Goal: Complete application form

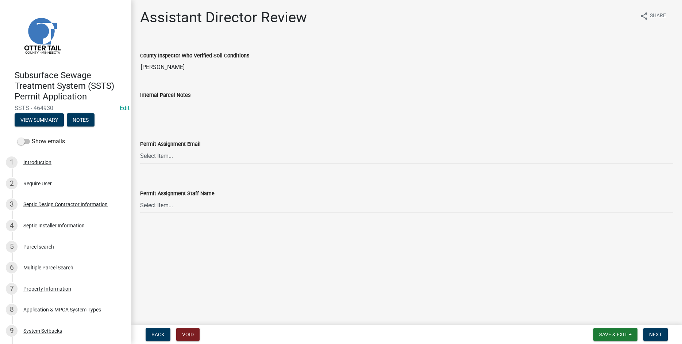
click at [140, 148] on select "Select Item... [PERSON_NAME] ([EMAIL_ADDRESS][DOMAIN_NAME]) [PERSON_NAME] ([EMA…" at bounding box center [406, 155] width 533 height 15
click option "[PERSON_NAME] ([EMAIL_ADDRESS][DOMAIN_NAME])" at bounding box center [0, 0] width 0 height 0
select select "fc504d62-a492-4196-a78d-ce00230c60b4"
click at [140, 197] on select "Select Item... Alexis Newark Amy Busko Andrea Perales Brittany Tollefson Christ…" at bounding box center [406, 204] width 533 height 15
click option "Andrea Perales" at bounding box center [0, 0] width 0 height 0
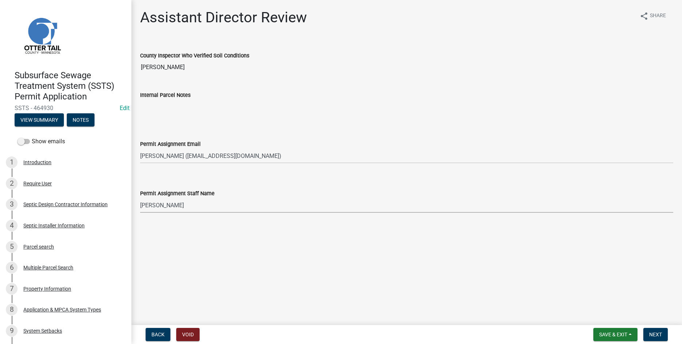
select select "4ffc802c-a91c-4807-8d38-a10afb9862f8"
click at [657, 333] on span "Next" at bounding box center [655, 334] width 13 height 6
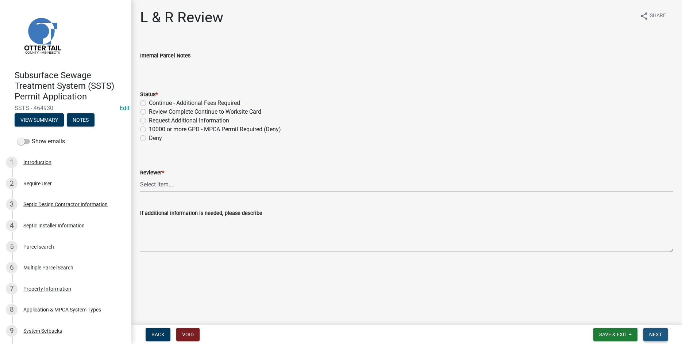
drag, startPoint x: 653, startPoint y: 334, endPoint x: 369, endPoint y: 171, distance: 328.0
click at [652, 333] on span "Next" at bounding box center [655, 334] width 13 height 6
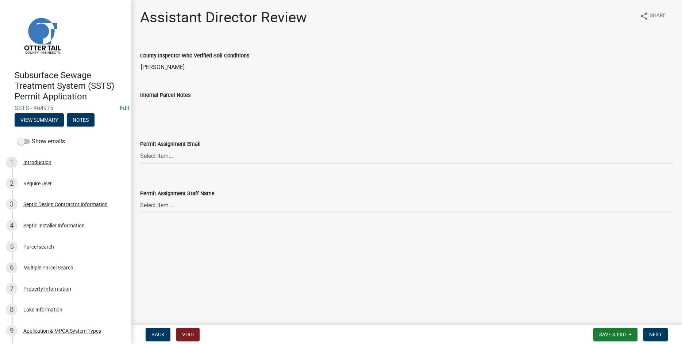
click at [140, 148] on select "Select Item... Alexis Newark (anewark@ottertailcounty.gov) Amy Busko (abusko@ot…" at bounding box center [406, 155] width 533 height 15
click option "Brittany Tollefson (btollefson@ottertailcounty.gov)" at bounding box center [0, 0] width 0 height 0
select select "541addf4-52df-4608-91ce-bf29f574816c"
click at [140, 197] on select "Select Item... [PERSON_NAME] [PERSON_NAME] [PERSON_NAME] [PERSON_NAME] [PERSON_…" at bounding box center [406, 204] width 533 height 15
click option "[PERSON_NAME]" at bounding box center [0, 0] width 0 height 0
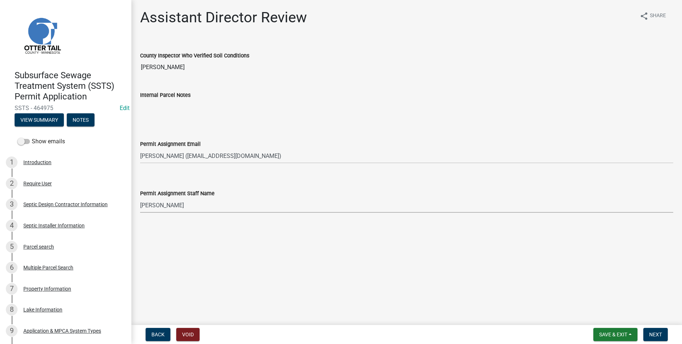
select select "55b171dc-ec57-498b-8d80-4b55e0b91b84"
click at [655, 333] on span "Next" at bounding box center [655, 334] width 13 height 6
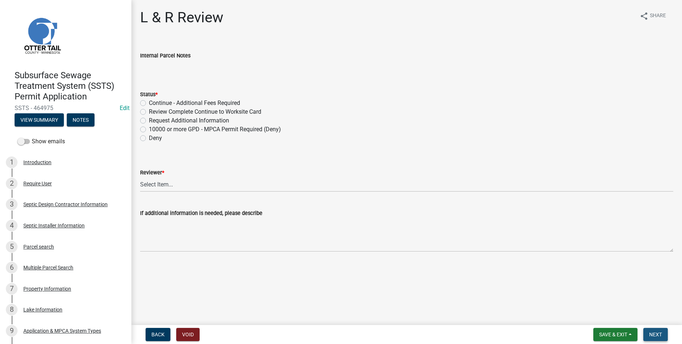
click at [654, 331] on button "Next" at bounding box center [656, 333] width 24 height 13
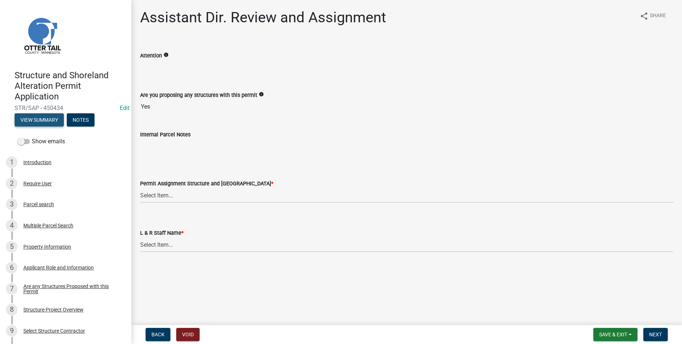
click at [41, 119] on button "View Summary" at bounding box center [39, 119] width 49 height 13
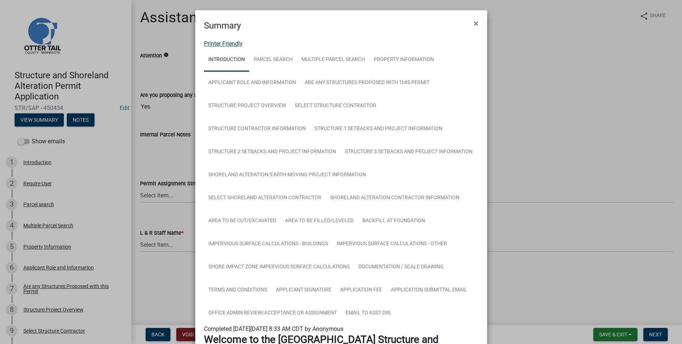
click at [216, 45] on link "Printer Friendly" at bounding box center [223, 43] width 39 height 7
click at [477, 22] on span "×" at bounding box center [476, 23] width 5 height 10
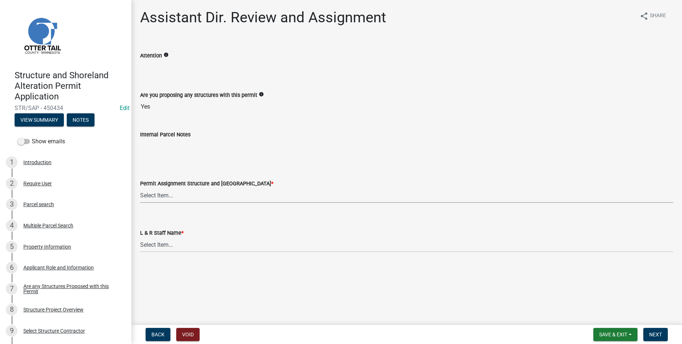
click at [140, 188] on select "Select Item... Alexis Newark (anewark@ottertailcounty.gov) Amy Busko (abusko@ot…" at bounding box center [406, 195] width 533 height 15
click option "[PERSON_NAME] ([EMAIL_ADDRESS][DOMAIN_NAME])" at bounding box center [0, 0] width 0 height 0
select select "fc504d62-a492-4196-a78d-ce00230c60b4"
click at [140, 237] on select "Select Item... [PERSON_NAME] [PERSON_NAME] [PERSON_NAME] [PERSON_NAME] [PERSON_…" at bounding box center [406, 244] width 533 height 15
click option "[PERSON_NAME]" at bounding box center [0, 0] width 0 height 0
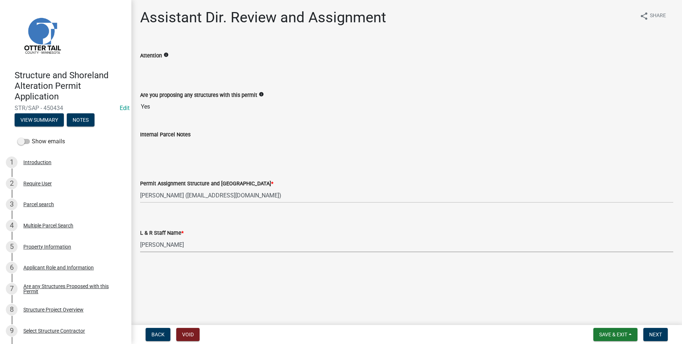
select select "4ffc802c-a91c-4807-8d38-a10afb9862f8"
click at [657, 334] on span "Next" at bounding box center [655, 334] width 13 height 6
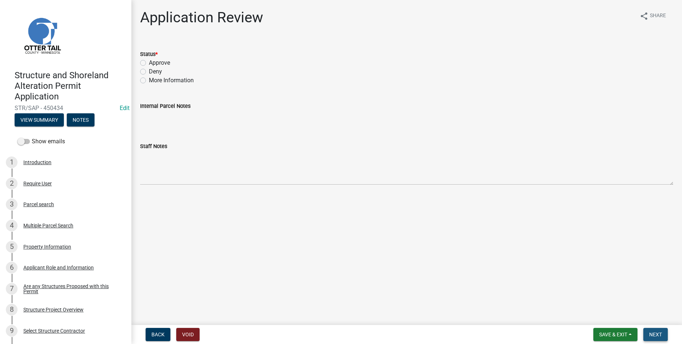
drag, startPoint x: 656, startPoint y: 337, endPoint x: 463, endPoint y: 255, distance: 209.9
click at [656, 337] on span "Next" at bounding box center [655, 334] width 13 height 6
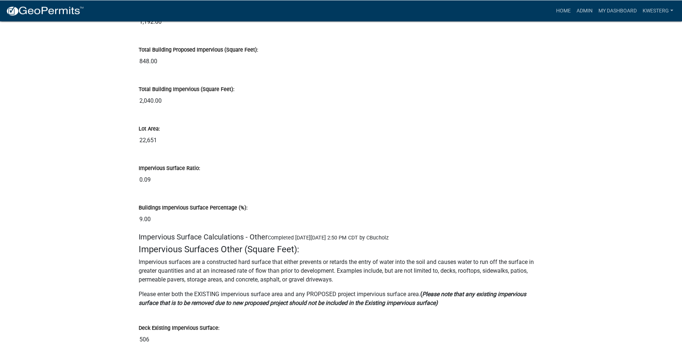
scroll to position [7754, 0]
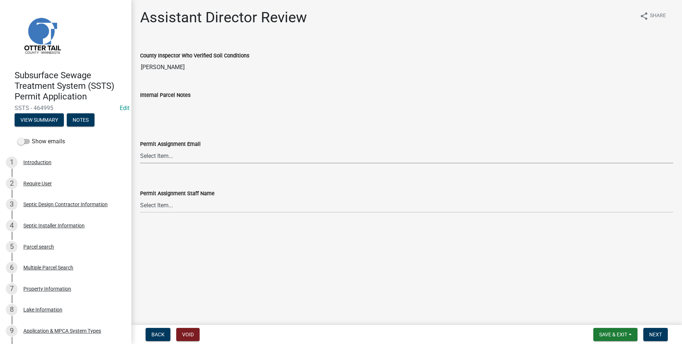
click at [140, 148] on select "Select Item... [PERSON_NAME] ([EMAIL_ADDRESS][DOMAIN_NAME]) [PERSON_NAME] ([EMA…" at bounding box center [406, 155] width 533 height 15
click option "[PERSON_NAME] ([EMAIL_ADDRESS][DOMAIN_NAME])" at bounding box center [0, 0] width 0 height 0
select select "46a67eee-2c7d-4579-9973-15a8b9f9d8c4"
click at [140, 197] on select "Select Item... [PERSON_NAME] [PERSON_NAME] [PERSON_NAME] [PERSON_NAME] [PERSON_…" at bounding box center [406, 204] width 533 height 15
click option "[PERSON_NAME]" at bounding box center [0, 0] width 0 height 0
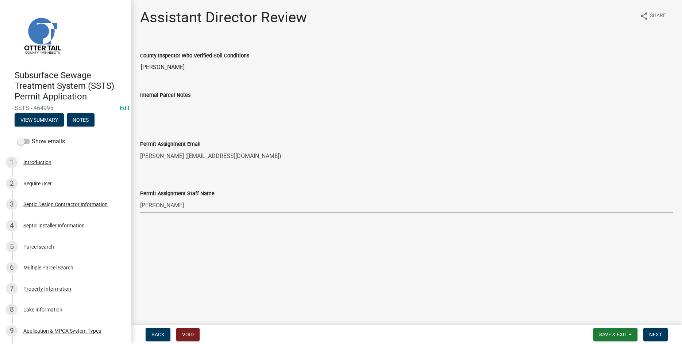
select select "f6a741f6-6d10-4601-9562-2e8ce244b7e0"
click at [652, 331] on span "Next" at bounding box center [655, 334] width 13 height 6
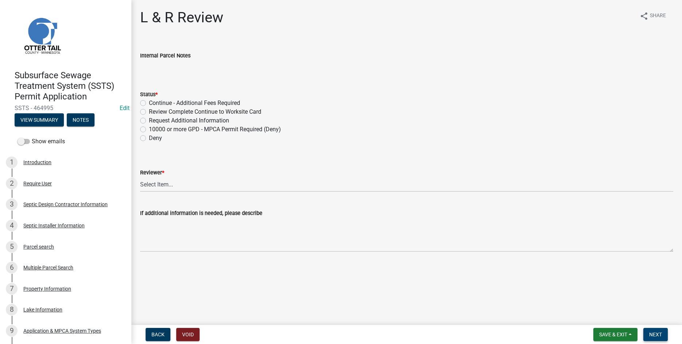
click at [656, 334] on span "Next" at bounding box center [655, 334] width 13 height 6
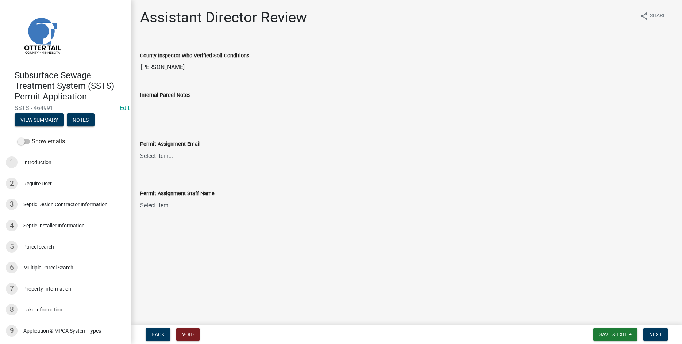
click at [140, 148] on select "Select Item... [PERSON_NAME] ([EMAIL_ADDRESS][DOMAIN_NAME]) [PERSON_NAME] ([EMA…" at bounding box center [406, 155] width 533 height 15
click option "[PERSON_NAME] ([EMAIL_ADDRESS][DOMAIN_NAME])" at bounding box center [0, 0] width 0 height 0
select select "fc504d62-a492-4196-a78d-ce00230c60b4"
click at [140, 197] on select "Select Item... [PERSON_NAME] [PERSON_NAME] [PERSON_NAME] [PERSON_NAME] [PERSON_…" at bounding box center [406, 204] width 533 height 15
click option "[PERSON_NAME]" at bounding box center [0, 0] width 0 height 0
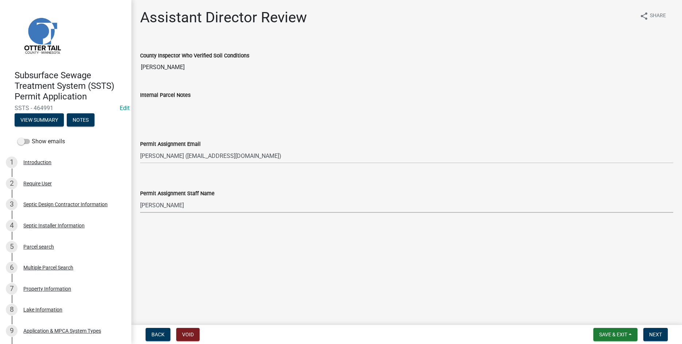
select select "4ffc802c-a91c-4807-8d38-a10afb9862f8"
click at [655, 332] on span "Next" at bounding box center [655, 334] width 13 height 6
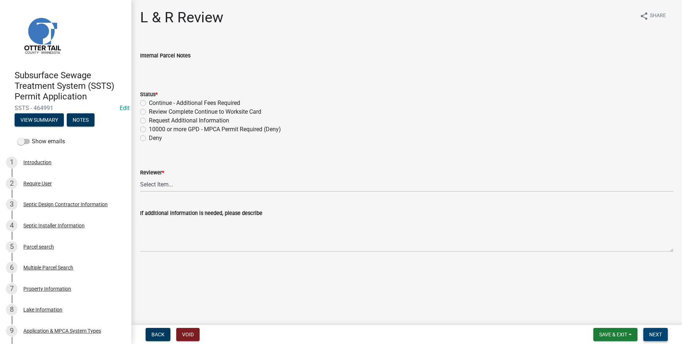
click at [659, 333] on span "Next" at bounding box center [655, 334] width 13 height 6
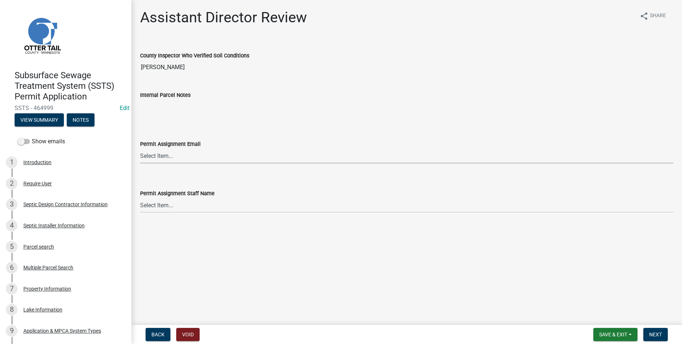
click at [140, 148] on select "Select Item... [PERSON_NAME] ([EMAIL_ADDRESS][DOMAIN_NAME]) [PERSON_NAME] ([EMA…" at bounding box center [406, 155] width 533 height 15
click option "[PERSON_NAME] ([EMAIL_ADDRESS][DOMAIN_NAME])" at bounding box center [0, 0] width 0 height 0
select select "fc504d62-a492-4196-a78d-ce00230c60b4"
click at [140, 197] on select "Select Item... [PERSON_NAME] [PERSON_NAME] [PERSON_NAME] [PERSON_NAME] [PERSON_…" at bounding box center [406, 204] width 533 height 15
click option "[PERSON_NAME]" at bounding box center [0, 0] width 0 height 0
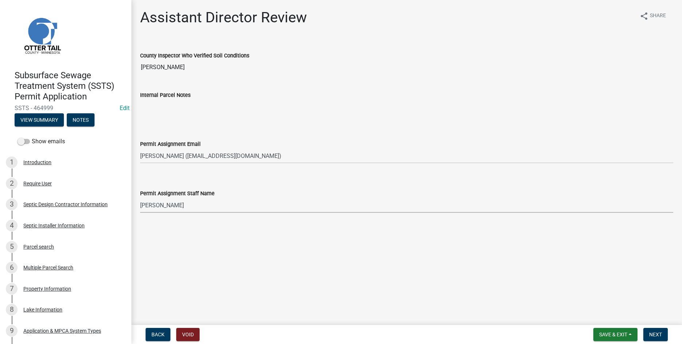
select select "4ffc802c-a91c-4807-8d38-a10afb9862f8"
click at [655, 337] on button "Next" at bounding box center [656, 333] width 24 height 13
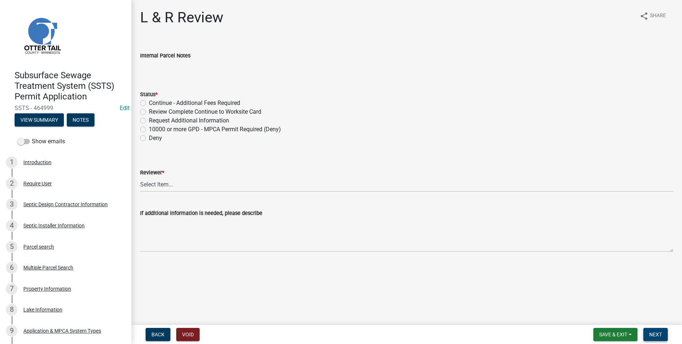
click at [661, 333] on span "Next" at bounding box center [655, 334] width 13 height 6
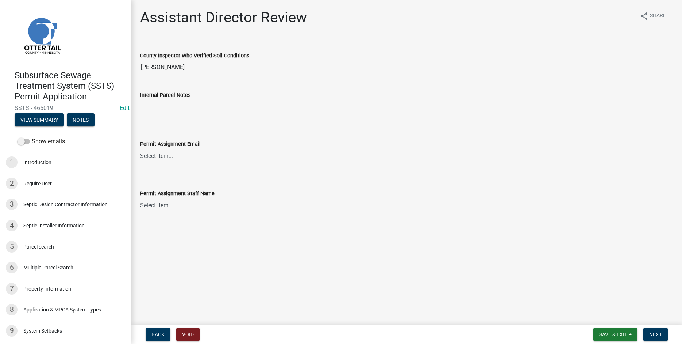
click at [140, 148] on select "Select Item... [PERSON_NAME] ([EMAIL_ADDRESS][DOMAIN_NAME]) [PERSON_NAME] ([EMA…" at bounding box center [406, 155] width 533 height 15
click option "[PERSON_NAME] ([EMAIL_ADDRESS][DOMAIN_NAME])" at bounding box center [0, 0] width 0 height 0
select select "541addf4-52df-4608-91ce-bf29f574816c"
click at [140, 197] on select "Select Item... Alexis Newark Amy Busko Andrea Perales Brittany Tollefson Christ…" at bounding box center [406, 204] width 533 height 15
click option "Brittany Tollefson" at bounding box center [0, 0] width 0 height 0
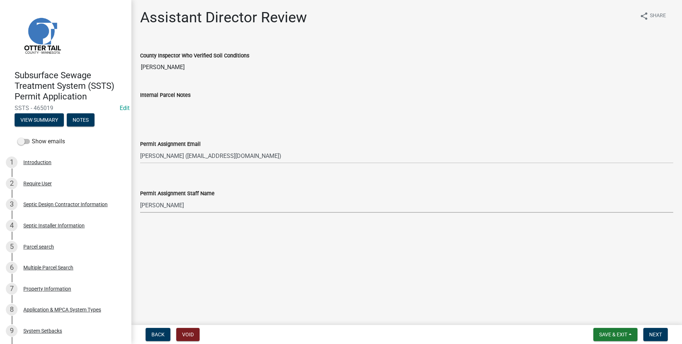
select select "55b171dc-ec57-498b-8d80-4b55e0b91b84"
click at [658, 334] on span "Next" at bounding box center [655, 334] width 13 height 6
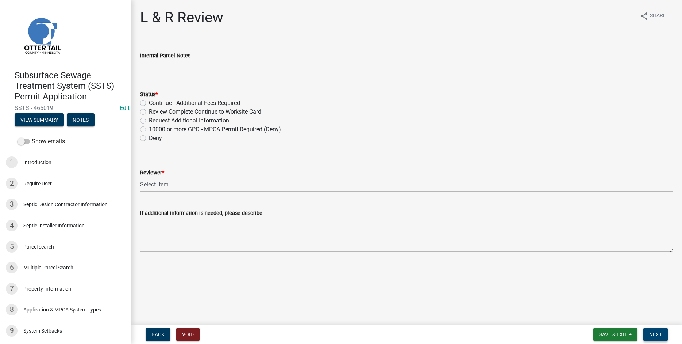
click at [656, 334] on span "Next" at bounding box center [655, 334] width 13 height 6
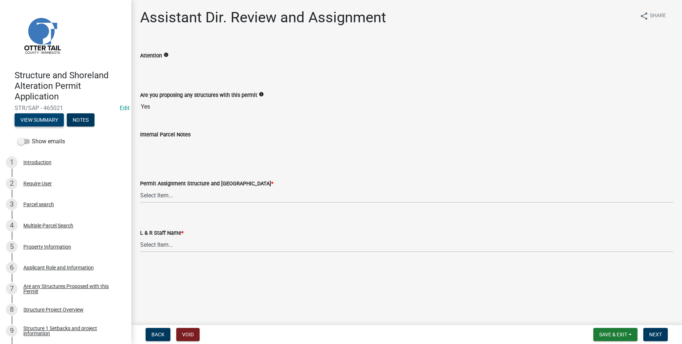
click at [36, 119] on button "View Summary" at bounding box center [39, 119] width 49 height 13
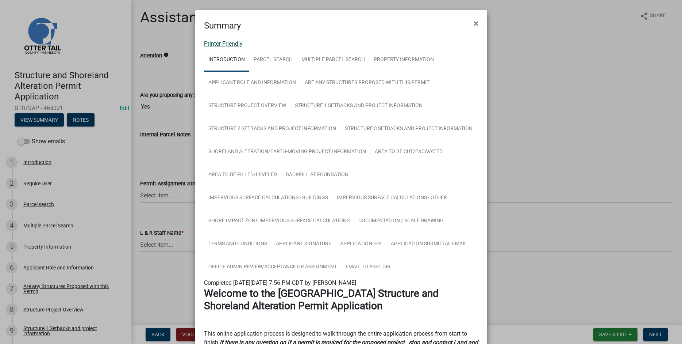
click at [215, 44] on link "Printer Friendly" at bounding box center [223, 43] width 39 height 7
click at [476, 22] on span "×" at bounding box center [476, 23] width 5 height 10
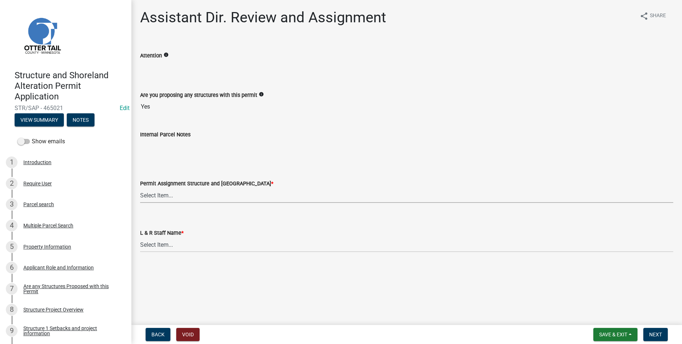
click at [140, 188] on select "Select Item... [PERSON_NAME] ([EMAIL_ADDRESS][DOMAIN_NAME]) [PERSON_NAME] ([EMA…" at bounding box center [406, 195] width 533 height 15
click option "[PERSON_NAME] ([EMAIL_ADDRESS][DOMAIN_NAME])" at bounding box center [0, 0] width 0 height 0
select select "89a5be53-38a7-49db-a5bb-3c2b1b47ac21"
click at [140, 237] on select "Select Item... [PERSON_NAME] [PERSON_NAME] [PERSON_NAME] [PERSON_NAME] [PERSON_…" at bounding box center [406, 244] width 533 height 15
click option "[PERSON_NAME]" at bounding box center [0, 0] width 0 height 0
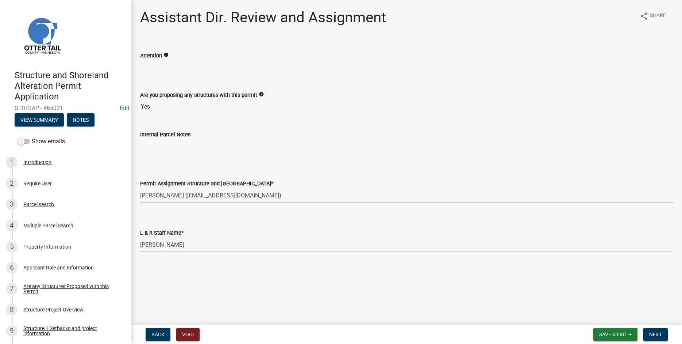
click at [140, 237] on select "Select Item... [PERSON_NAME] [PERSON_NAME] [PERSON_NAME] [PERSON_NAME] [PERSON_…" at bounding box center [406, 244] width 533 height 15
click option "[PERSON_NAME]" at bounding box center [0, 0] width 0 height 0
select select "67745ee8-7159-4960-80f9-a638286b467c"
click at [653, 332] on span "Next" at bounding box center [655, 334] width 13 height 6
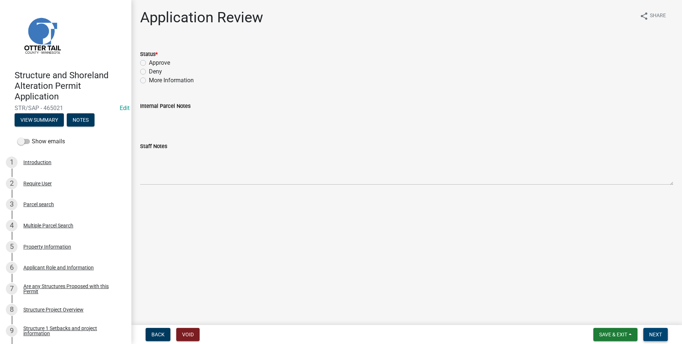
click at [655, 335] on span "Next" at bounding box center [655, 334] width 13 height 6
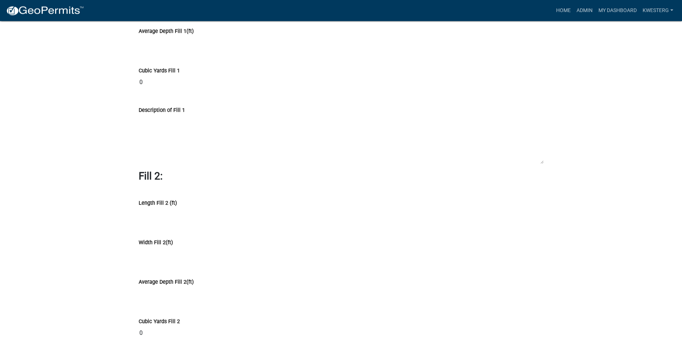
scroll to position [5716, 0]
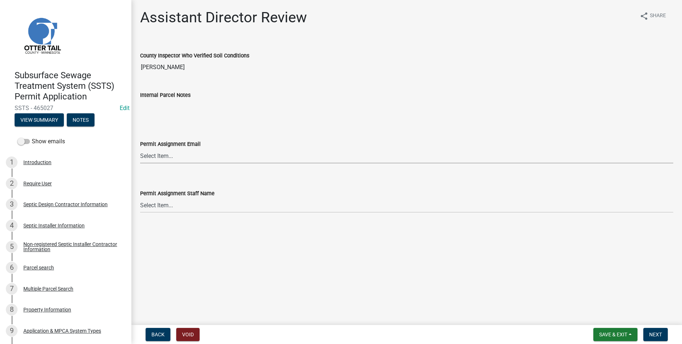
click at [140, 148] on select "Select Item... [PERSON_NAME] ([EMAIL_ADDRESS][DOMAIN_NAME]) [PERSON_NAME] ([EMA…" at bounding box center [406, 155] width 533 height 15
click option "[PERSON_NAME] ([EMAIL_ADDRESS][DOMAIN_NAME])" at bounding box center [0, 0] width 0 height 0
select select "318b8207-6619-4c37-8bd8-783b28c7307f"
click at [140, 197] on select "Select Item... [PERSON_NAME] [PERSON_NAME] [PERSON_NAME] [PERSON_NAME] [PERSON_…" at bounding box center [406, 204] width 533 height 15
click option "[PERSON_NAME]" at bounding box center [0, 0] width 0 height 0
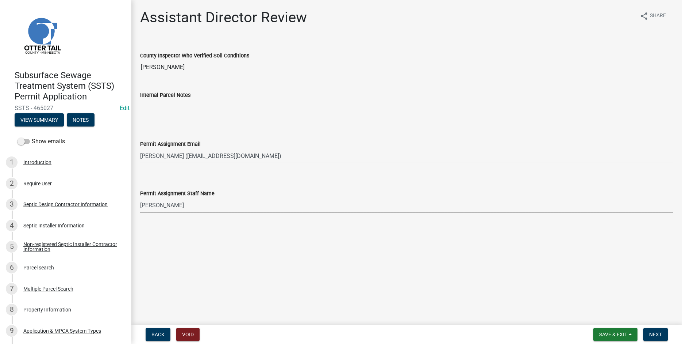
select select "ab2e7446-72a0-49c6-a36a-5181bad2fe68"
click at [655, 335] on span "Next" at bounding box center [655, 334] width 13 height 6
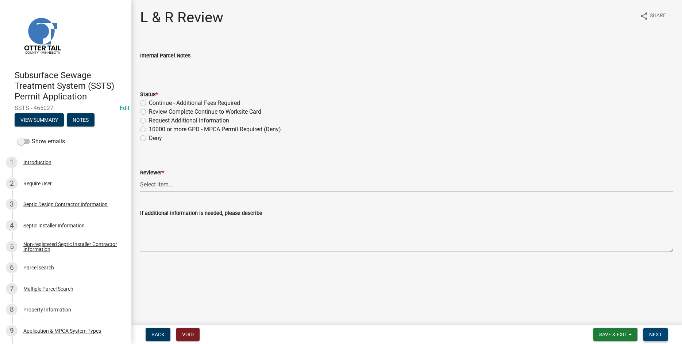
click at [651, 334] on span "Next" at bounding box center [655, 334] width 13 height 6
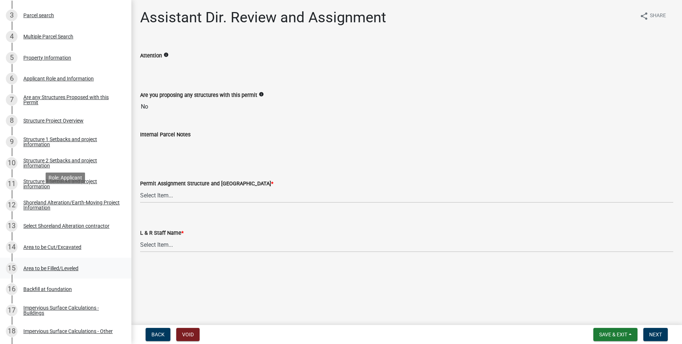
scroll to position [252, 0]
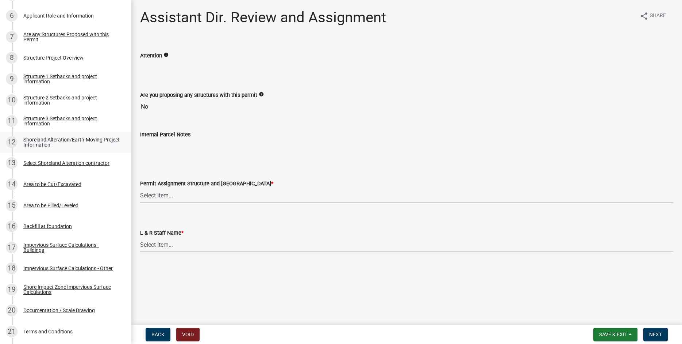
click at [40, 143] on div "Shoreland Alteration/Earth-Moving Project Information" at bounding box center [71, 142] width 96 height 10
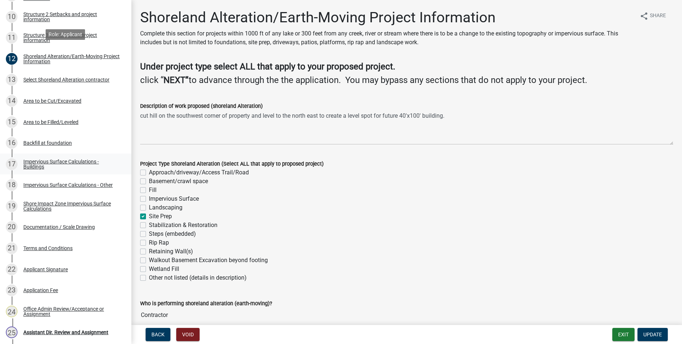
scroll to position [444, 0]
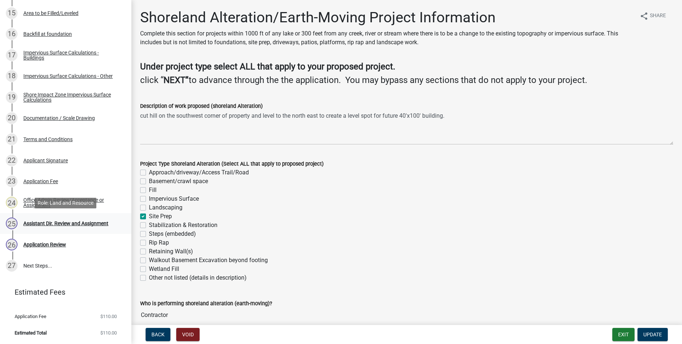
click at [50, 222] on div "Assistant Dir. Review and Assignment" at bounding box center [65, 222] width 85 height 5
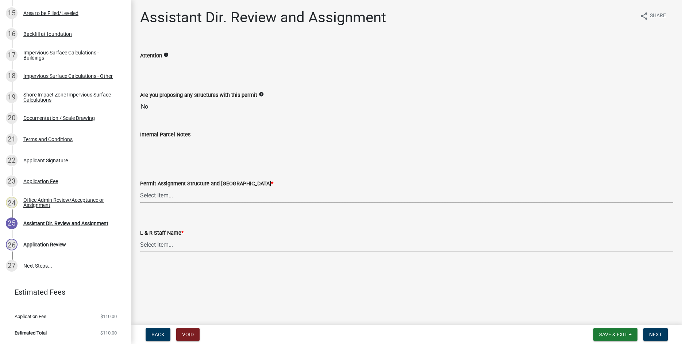
click at [140, 188] on select "Select Item... [PERSON_NAME] ([EMAIL_ADDRESS][DOMAIN_NAME]) [PERSON_NAME] ([EMA…" at bounding box center [406, 195] width 533 height 15
click option "[PERSON_NAME] ([EMAIL_ADDRESS][DOMAIN_NAME])" at bounding box center [0, 0] width 0 height 0
select select "989828fc-18e1-4803-8552-4d2c3470160b"
click at [140, 237] on select "Select Item... [PERSON_NAME] [PERSON_NAME] [PERSON_NAME] [PERSON_NAME] [PERSON_…" at bounding box center [406, 244] width 533 height 15
click option "[PERSON_NAME]" at bounding box center [0, 0] width 0 height 0
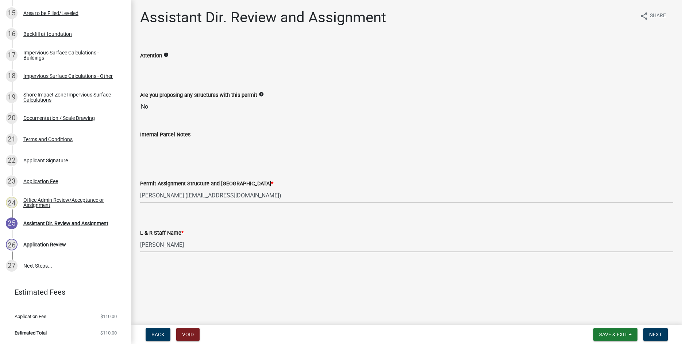
select select "f66be788-4dd6-459d-a9ec-6d83f4dfb709"
click at [657, 331] on span "Next" at bounding box center [655, 334] width 13 height 6
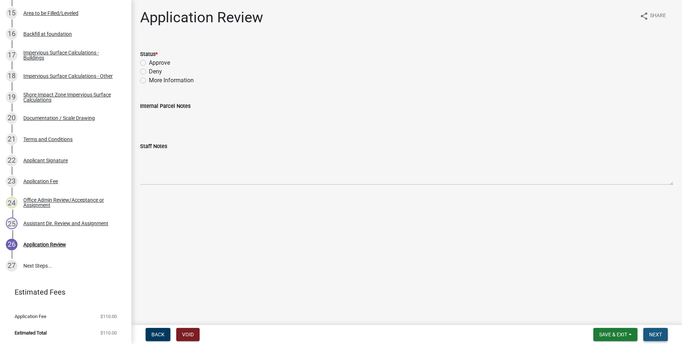
drag, startPoint x: 657, startPoint y: 335, endPoint x: 467, endPoint y: 195, distance: 236.4
click at [656, 333] on span "Next" at bounding box center [655, 334] width 13 height 6
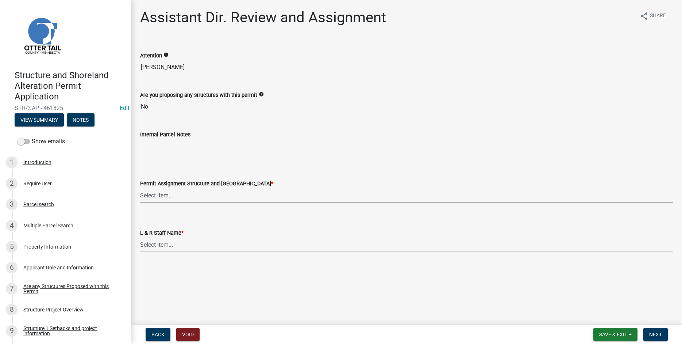
click at [140, 188] on select "Select Item... [PERSON_NAME] ([EMAIL_ADDRESS][DOMAIN_NAME]) [PERSON_NAME] ([EMA…" at bounding box center [406, 195] width 533 height 15
click option "[PERSON_NAME] ([EMAIL_ADDRESS][DOMAIN_NAME])" at bounding box center [0, 0] width 0 height 0
select select "989828fc-18e1-4803-8552-4d2c3470160b"
click at [140, 237] on select "Select Item... [PERSON_NAME] [PERSON_NAME] [PERSON_NAME] [PERSON_NAME] [PERSON_…" at bounding box center [406, 244] width 533 height 15
click option "[PERSON_NAME]" at bounding box center [0, 0] width 0 height 0
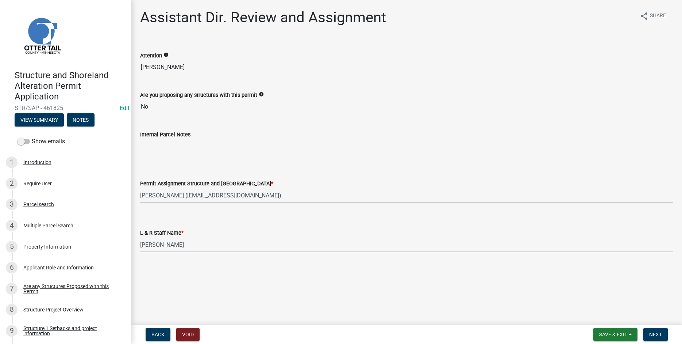
select select "f66be788-4dd6-459d-a9ec-6d83f4dfb709"
click at [653, 334] on span "Next" at bounding box center [655, 334] width 13 height 6
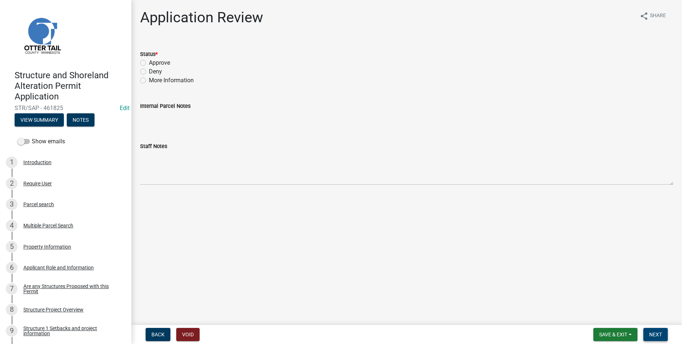
click at [648, 336] on button "Next" at bounding box center [656, 333] width 24 height 13
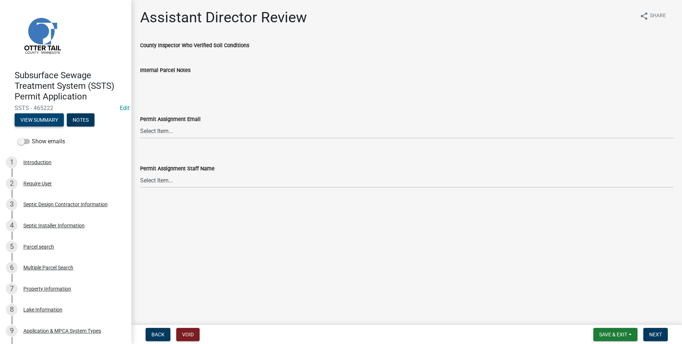
click at [42, 120] on button "View Summary" at bounding box center [39, 119] width 49 height 13
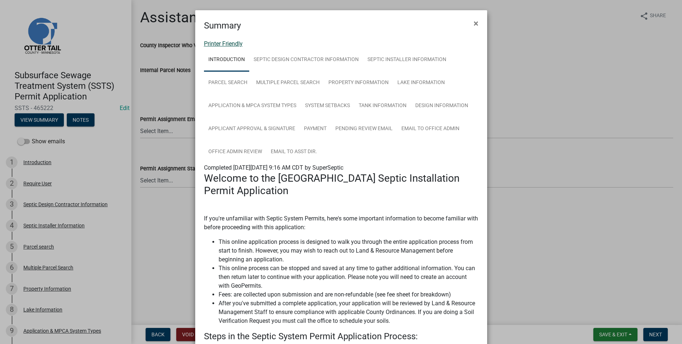
click at [214, 46] on link "Printer Friendly" at bounding box center [223, 43] width 39 height 7
click at [477, 22] on span "×" at bounding box center [476, 23] width 5 height 10
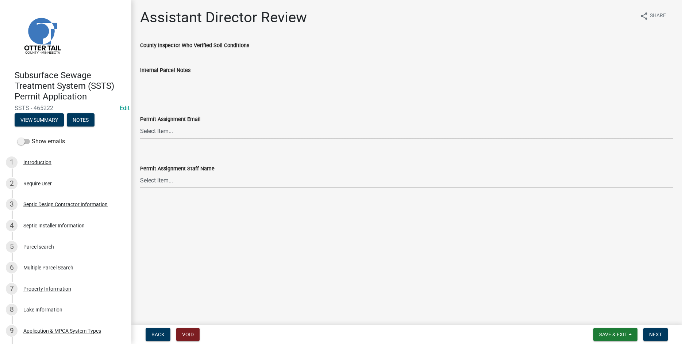
click at [140, 123] on select "Select Item... Alexis Newark (anewark@ottertailcounty.gov) Amy Busko (abusko@ot…" at bounding box center [406, 130] width 533 height 15
click option "[PERSON_NAME] ([EMAIL_ADDRESS][DOMAIN_NAME])" at bounding box center [0, 0] width 0 height 0
select select "6b95c9b4-5b94-4d6a-a2c9-ae9db59a969e"
click at [140, 173] on select "Select Item... Alexis Newark Amy Busko Andrea Perales Brittany Tollefson Christ…" at bounding box center [406, 180] width 533 height 15
click option "[PERSON_NAME]" at bounding box center [0, 0] width 0 height 0
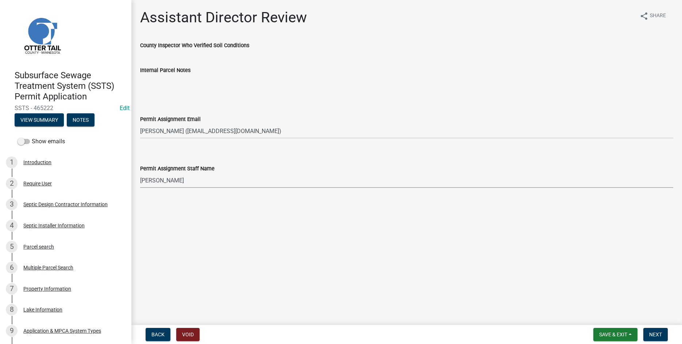
select select "b4c12476-3918-4c31-b34d-126d47b866fd"
click at [658, 335] on span "Next" at bounding box center [655, 334] width 13 height 6
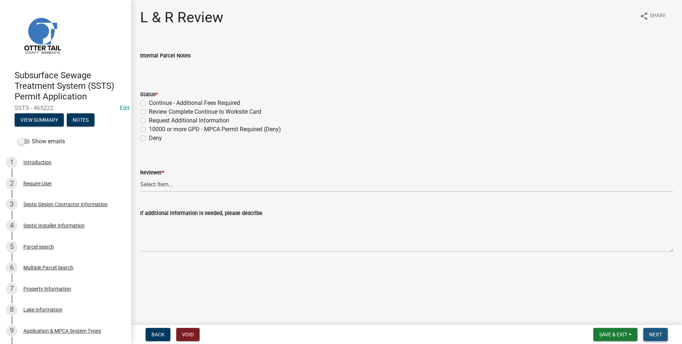
click at [662, 331] on span "Next" at bounding box center [655, 334] width 13 height 6
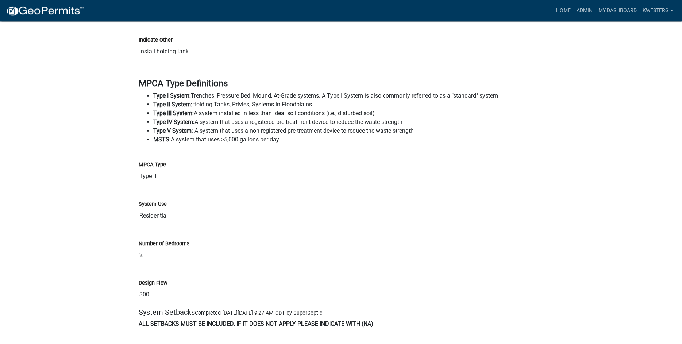
scroll to position [1815, 0]
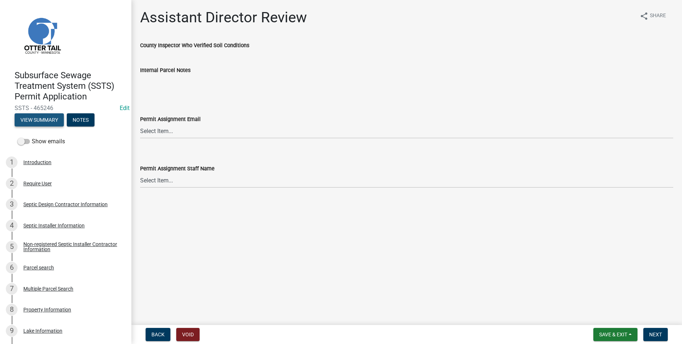
click at [46, 119] on button "View Summary" at bounding box center [39, 119] width 49 height 13
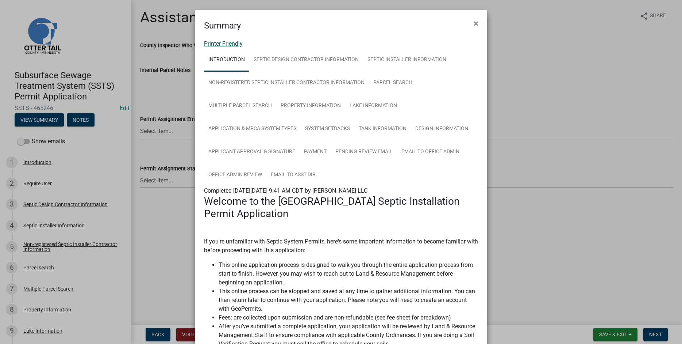
click at [216, 45] on link "Printer Friendly" at bounding box center [223, 43] width 39 height 7
click at [477, 22] on span "×" at bounding box center [476, 23] width 5 height 10
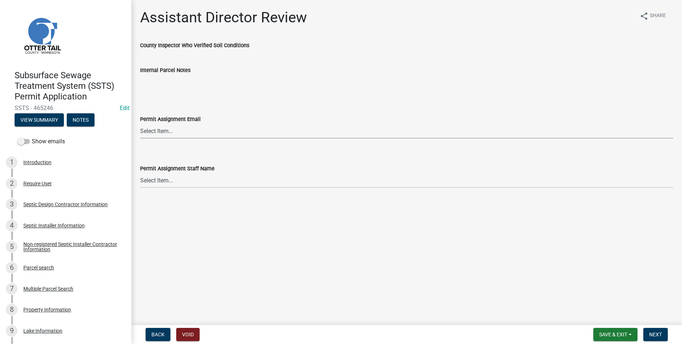
click at [140, 123] on select "Select Item... Alexis Newark (anewark@ottertailcounty.gov) Amy Busko (abusko@ot…" at bounding box center [406, 130] width 533 height 15
click option "[PERSON_NAME] ([EMAIL_ADDRESS][DOMAIN_NAME])" at bounding box center [0, 0] width 0 height 0
select select "fc504d62-a492-4196-a78d-ce00230c60b4"
click at [140, 173] on select "Select Item... Alexis Newark Amy Busko Andrea Perales Brittany Tollefson Christ…" at bounding box center [406, 180] width 533 height 15
click option "[PERSON_NAME]" at bounding box center [0, 0] width 0 height 0
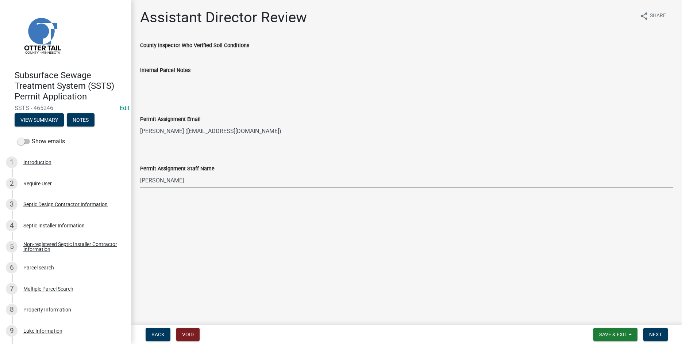
select select "4ffc802c-a91c-4807-8d38-a10afb9862f8"
click at [653, 334] on span "Next" at bounding box center [655, 334] width 13 height 6
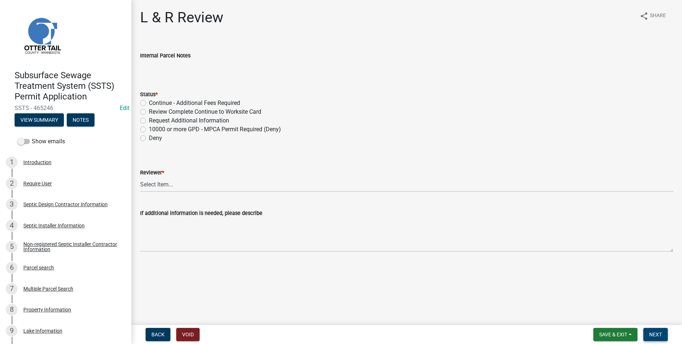
click at [657, 337] on span "Next" at bounding box center [655, 334] width 13 height 6
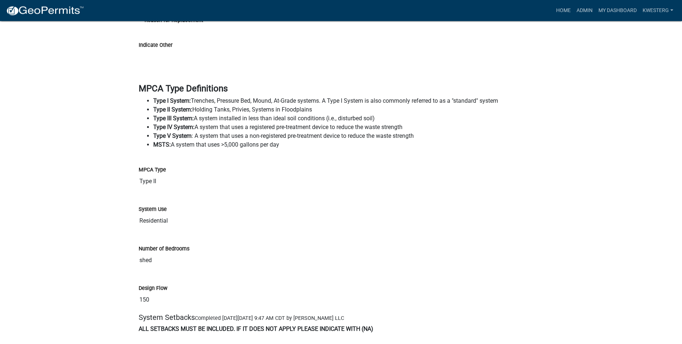
scroll to position [1973, 0]
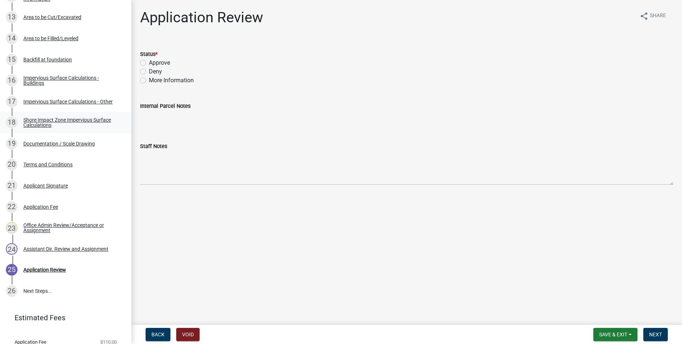
scroll to position [423, 0]
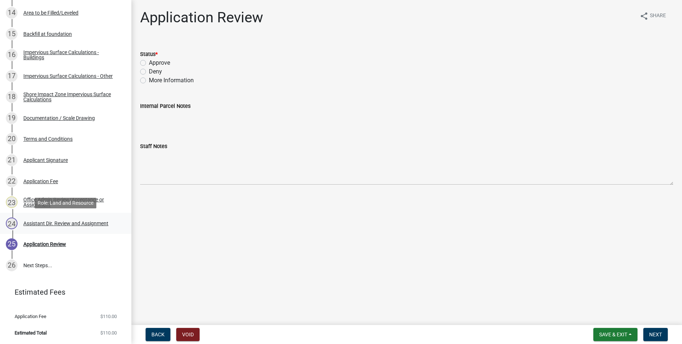
click at [63, 221] on div "Assistant Dir. Review and Assignment" at bounding box center [65, 222] width 85 height 5
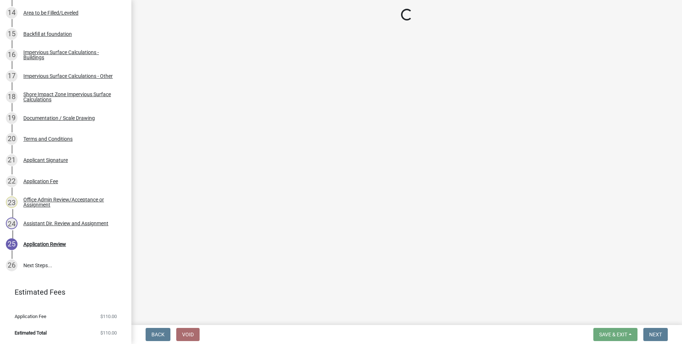
select select "89a5be53-38a7-49db-a5bb-3c2b1b47ac21"
select select "67745ee8-7159-4960-80f9-a638286b467c"
